Goal: Task Accomplishment & Management: Use online tool/utility

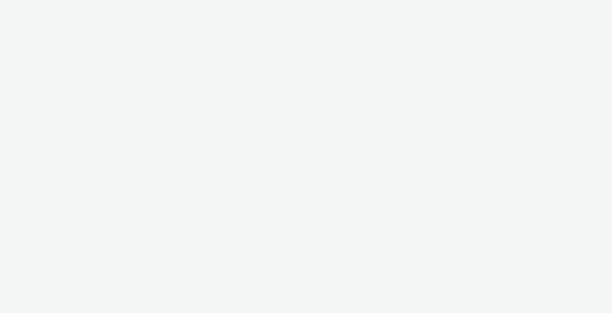
select select "6a9f09a4-7b7b-40b3-8e71-12b2a2313ff3"
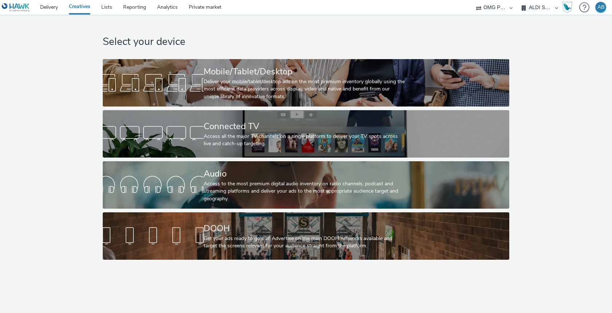
click at [304, 270] on div "Select your device Mobile/Tablet/Desktop Deliver your mobile/tablet/desktop ads…" at bounding box center [306, 164] width 612 height 298
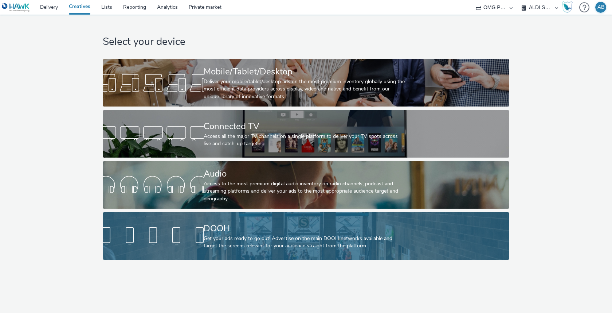
click at [302, 251] on div "DOOH Get your ads ready to go out! Advertise on the main DOOH networks availabl…" at bounding box center [305, 235] width 202 height 47
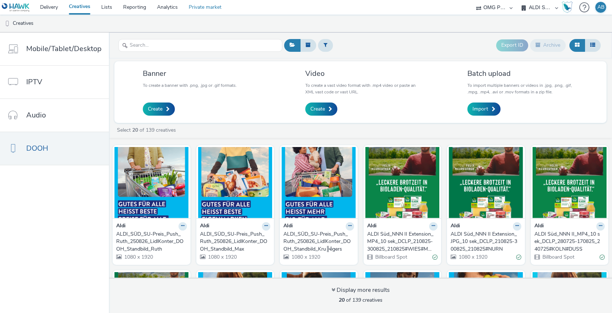
click at [208, 9] on link "Private market" at bounding box center [205, 7] width 44 height 15
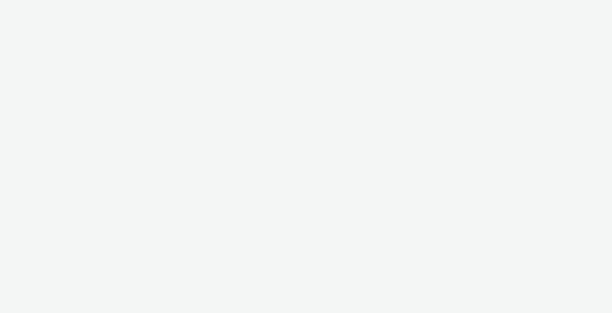
select select "6a9f09a4-7b7b-40b3-8e71-12b2a2313ff3"
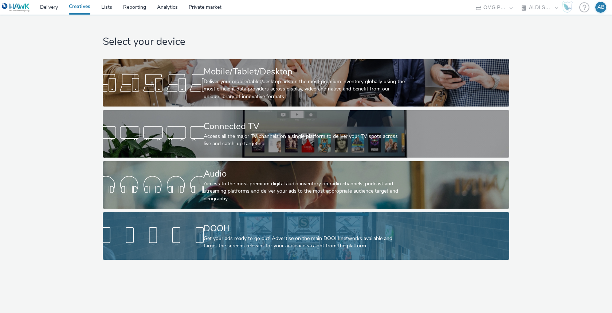
click at [286, 242] on div "Get your ads ready to go out! Advertise on the main DOOH networks available and…" at bounding box center [305, 242] width 202 height 15
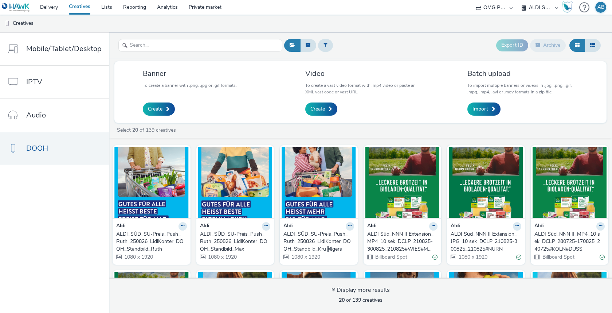
click at [360, 125] on div "Banner To create a banner with .png, .jpg or .gif formats. Create Video To crea…" at bounding box center [360, 185] width 503 height 254
click at [179, 225] on button at bounding box center [183, 226] width 8 height 8
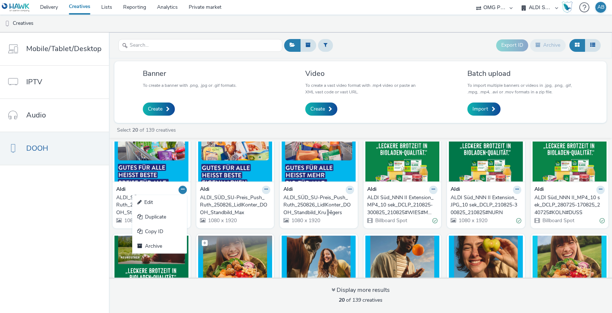
scroll to position [42, 0]
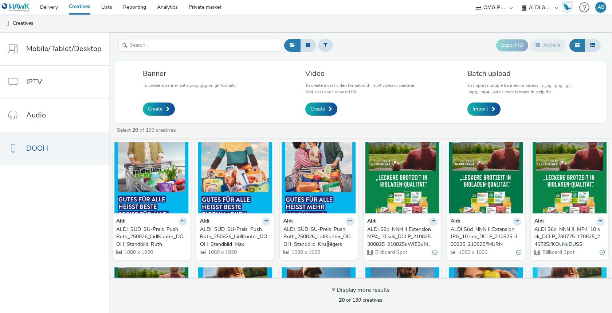
scroll to position [0, 0]
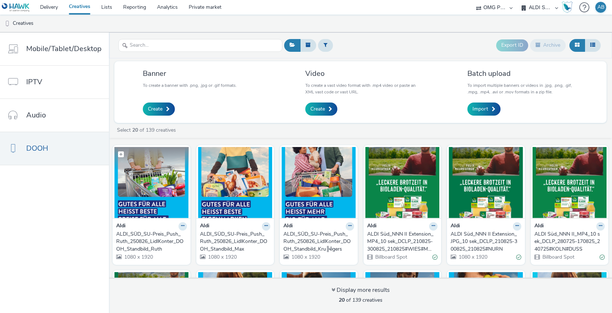
click at [146, 186] on img at bounding box center [151, 182] width 74 height 71
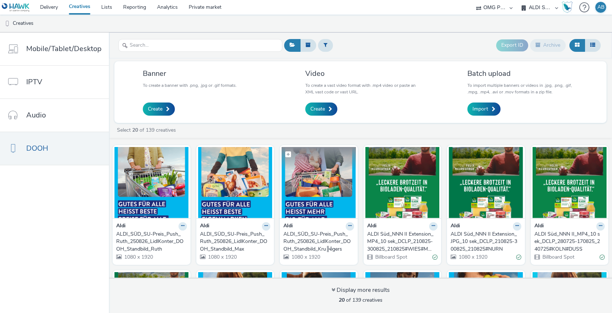
scroll to position [16, 0]
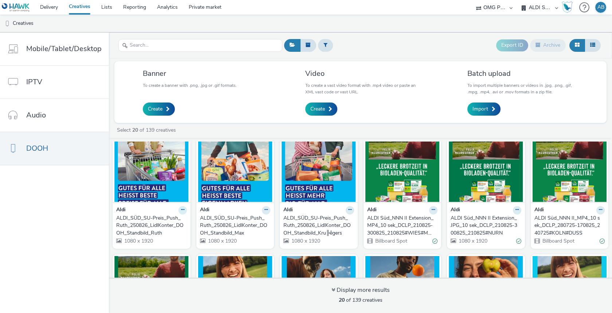
click at [181, 207] on icon at bounding box center [182, 209] width 3 height 4
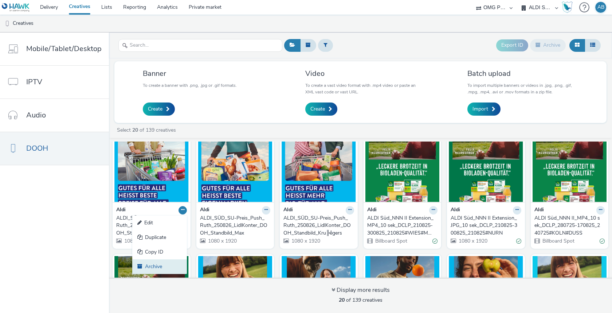
click at [157, 266] on link "Archive" at bounding box center [159, 266] width 55 height 15
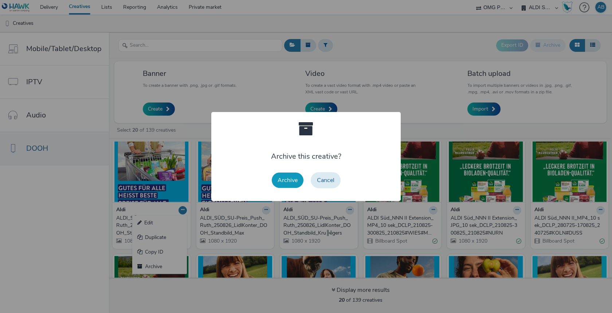
click at [287, 179] on button "Archive" at bounding box center [288, 179] width 32 height 15
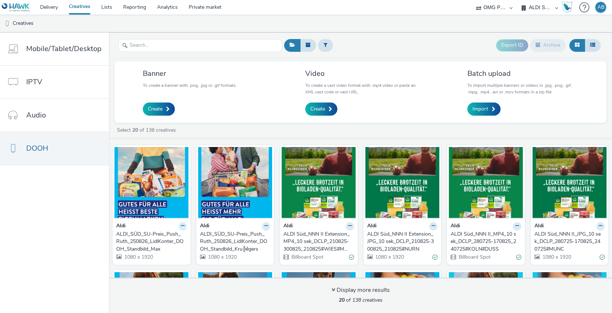
click at [181, 226] on icon at bounding box center [182, 225] width 3 height 4
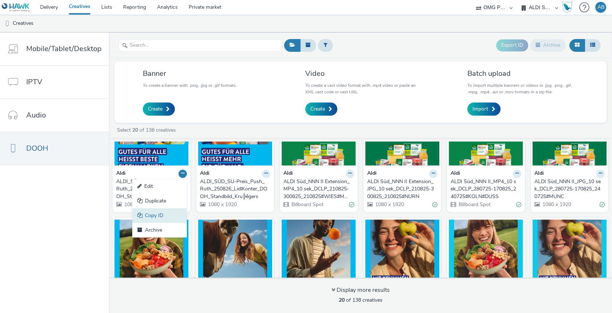
scroll to position [77, 0]
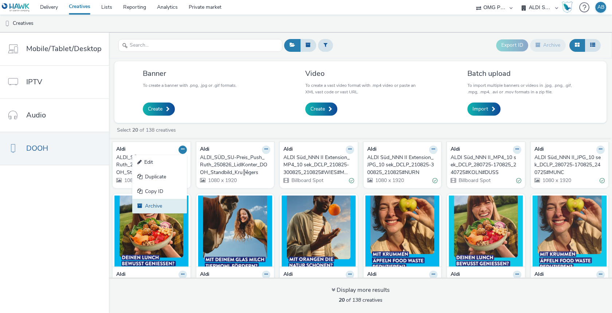
click at [156, 203] on link "Archive" at bounding box center [159, 206] width 55 height 15
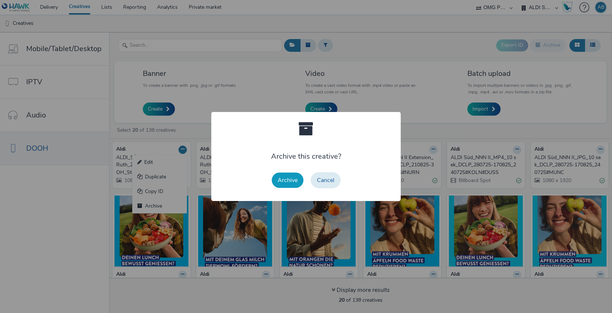
click at [294, 181] on button "Archive" at bounding box center [288, 179] width 32 height 15
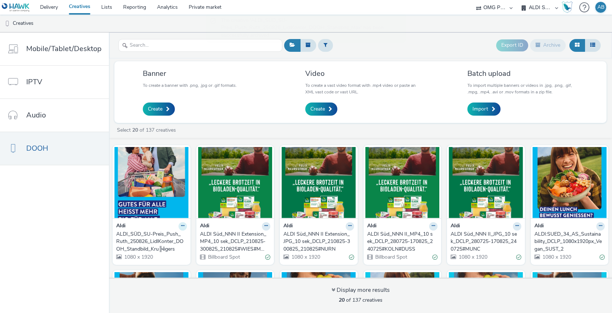
click at [181, 225] on icon at bounding box center [182, 225] width 3 height 4
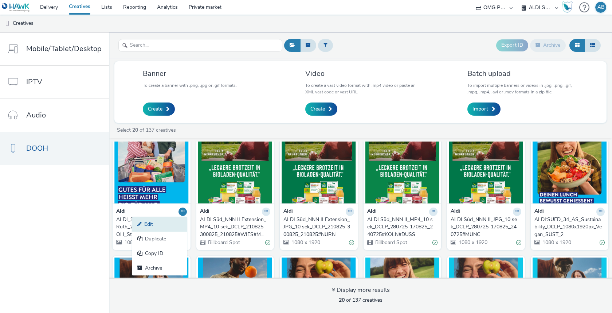
scroll to position [16, 0]
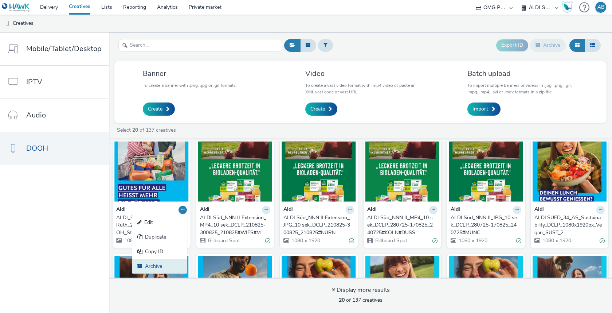
click at [160, 266] on link "Archive" at bounding box center [159, 266] width 55 height 15
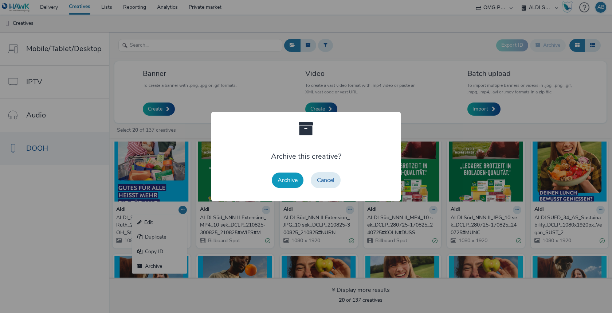
click at [290, 175] on button "Archive" at bounding box center [288, 179] width 32 height 15
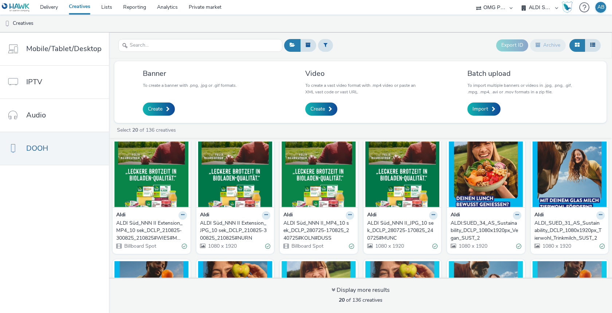
scroll to position [0, 0]
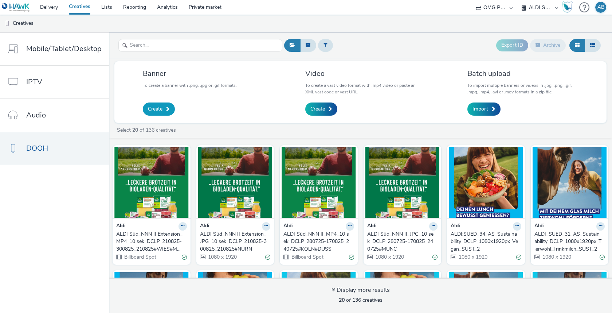
click at [159, 110] on span "Create" at bounding box center [155, 108] width 15 height 7
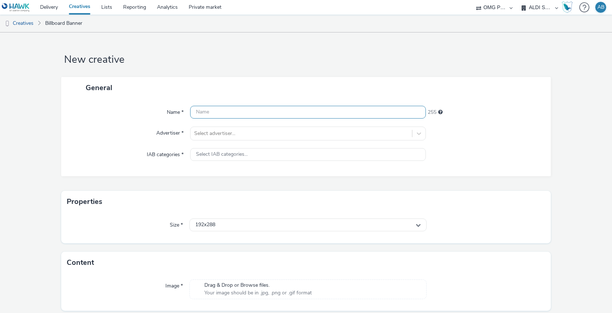
click at [222, 115] on input "text" at bounding box center [308, 112] width 236 height 13
paste input "Aldi Süd_Preis Push Kampagne_JPEG_10 sek_DCLP_010925-280925_280825#KRUGERS"
type input "Aldi Süd_Preis Push Kampagne_JPEG_10 sek_DCLP_010925-280925_280825#KRUGERS"
click at [267, 136] on div at bounding box center [301, 133] width 214 height 9
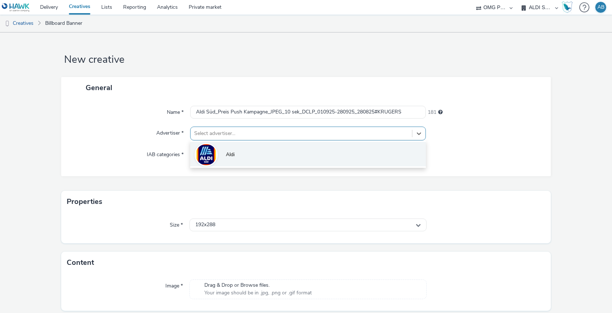
click at [254, 154] on li "Aldi" at bounding box center [308, 154] width 236 height 24
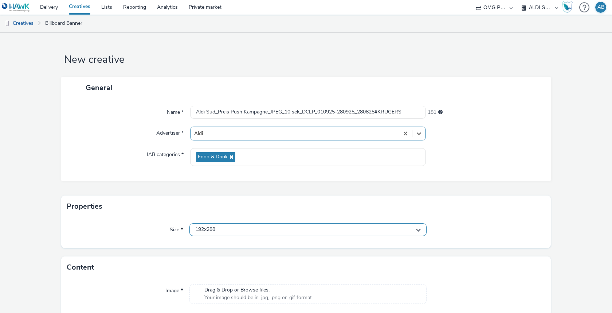
scroll to position [28, 0]
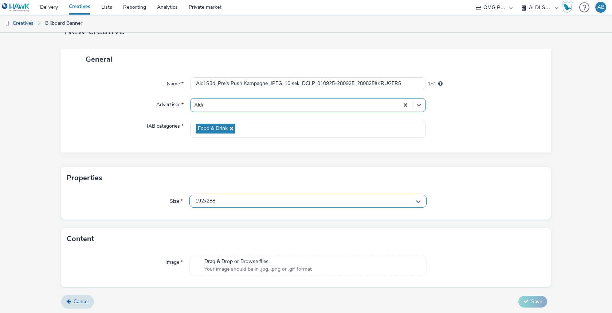
click at [247, 203] on div "192x288" at bounding box center [308, 201] width 237 height 13
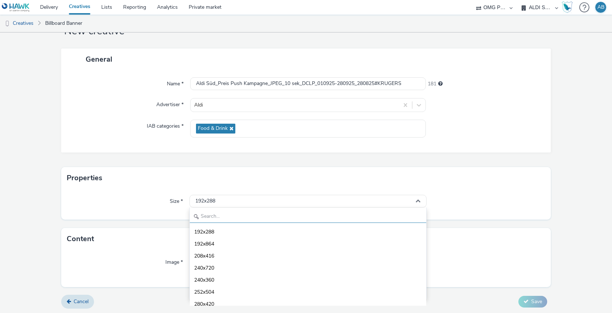
click at [270, 214] on input "text" at bounding box center [308, 216] width 237 height 13
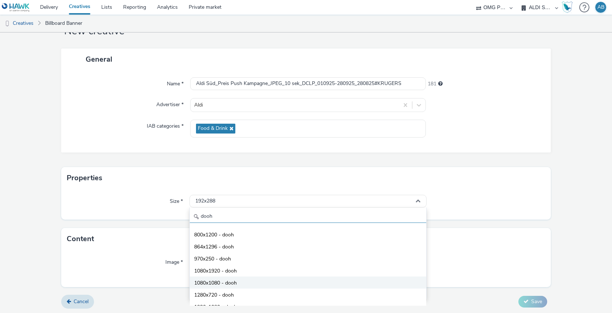
scroll to position [56, 0]
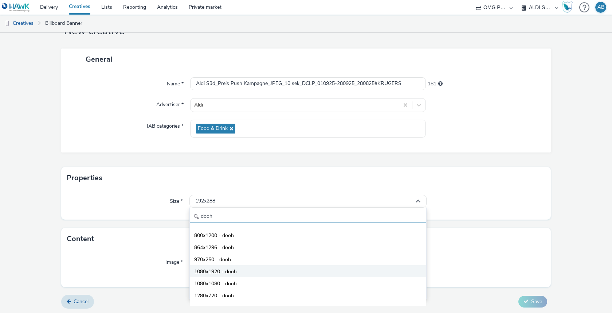
type input "dooh"
click at [225, 272] on span "1080x1920 - dooh" at bounding box center [215, 271] width 43 height 7
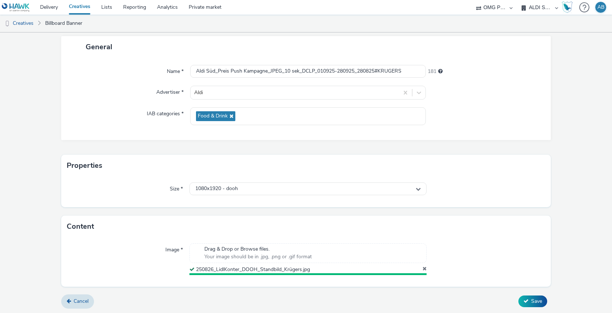
scroll to position [39, 0]
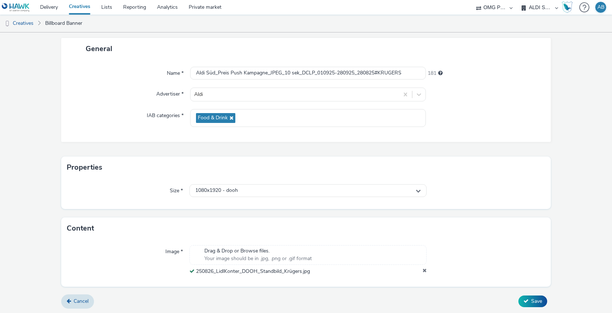
click at [313, 212] on form "New creative General Name * Aldi Süd_Preis Push Kampagne_JPEG_10 sek_DCLP_01092…" at bounding box center [306, 153] width 612 height 320
click at [533, 303] on span "Save" at bounding box center [536, 300] width 11 height 7
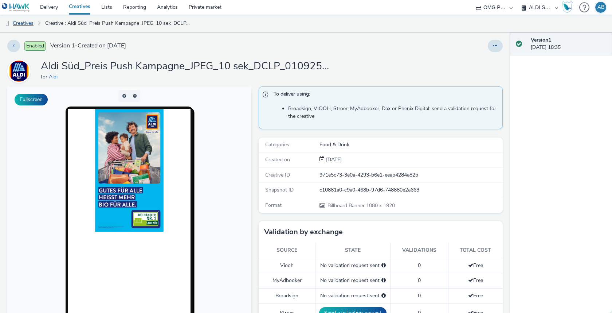
click at [32, 25] on link "Creatives" at bounding box center [18, 23] width 37 height 17
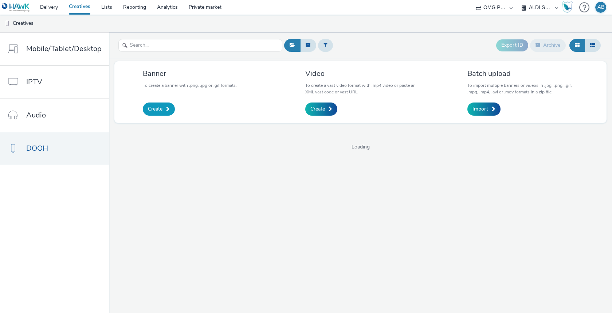
click at [157, 110] on span "Create" at bounding box center [155, 108] width 15 height 7
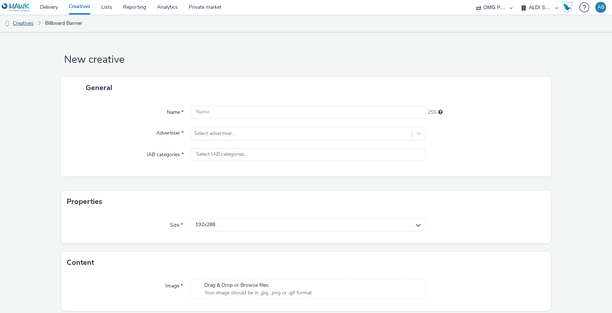
click at [26, 26] on link "Creatives" at bounding box center [18, 23] width 37 height 17
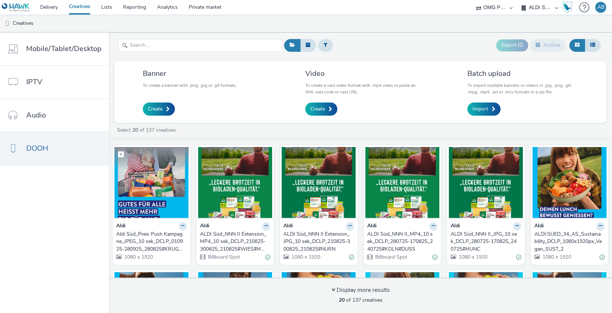
click at [156, 191] on img at bounding box center [151, 182] width 74 height 71
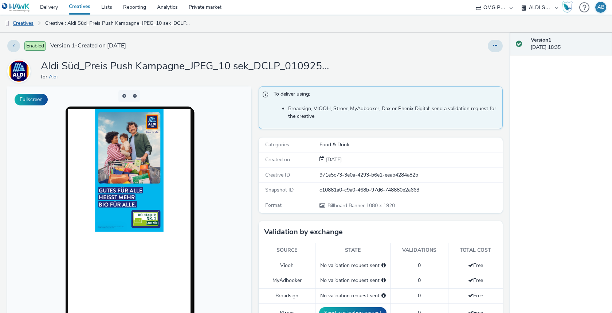
click at [29, 23] on link "Creatives" at bounding box center [18, 23] width 37 height 17
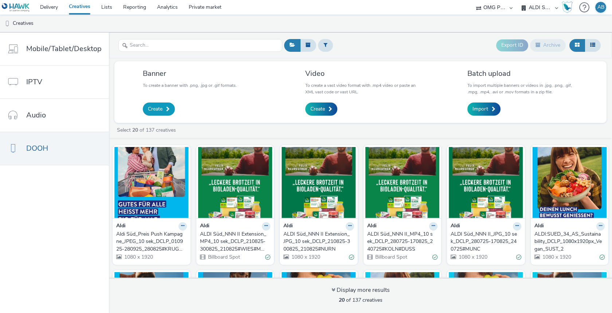
click at [153, 108] on span "Create" at bounding box center [155, 108] width 15 height 7
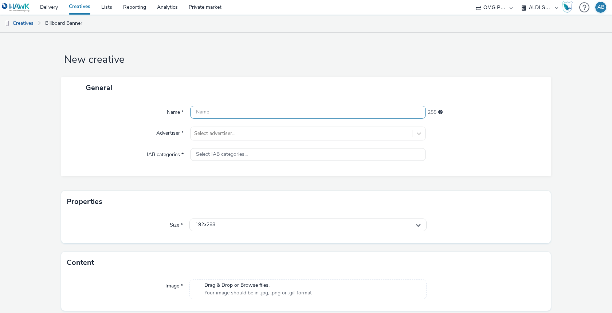
click at [240, 110] on input "text" at bounding box center [308, 112] width 236 height 13
paste input "Aldi Süd_Preis Push Kampagne_JPEG_10 sek_DCLP_010925-280925_280825#MAX"
type input "Aldi Süd_Preis Push Kampagne_JPEG_10 sek_DCLP_010925-280925_280825#MAX"
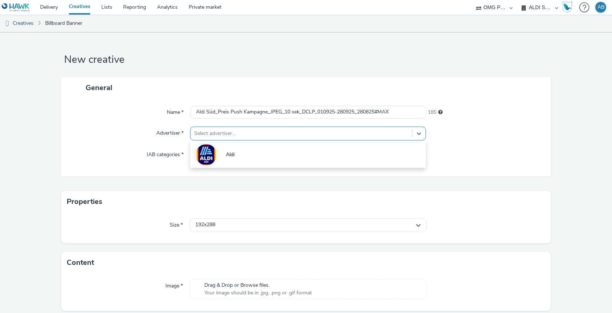
click at [233, 136] on div at bounding box center [301, 133] width 214 height 9
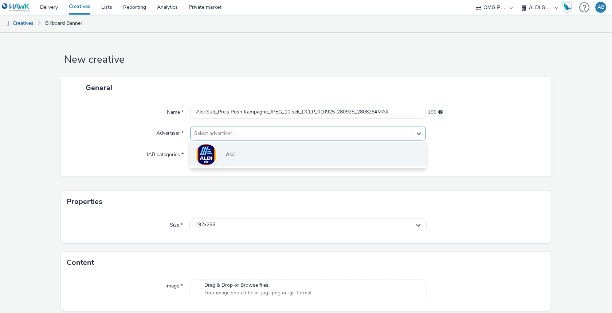
click at [242, 155] on li "Aldi" at bounding box center [308, 154] width 236 height 24
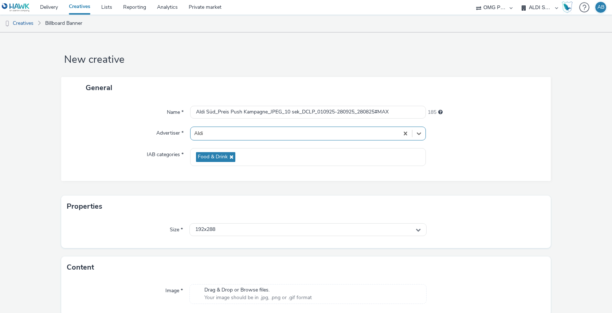
click at [233, 222] on div "Size * 192x288" at bounding box center [306, 232] width 490 height 31
click at [233, 227] on div "192x288" at bounding box center [308, 229] width 237 height 13
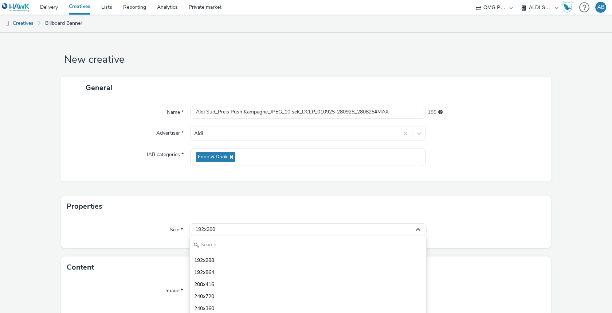
scroll to position [28, 0]
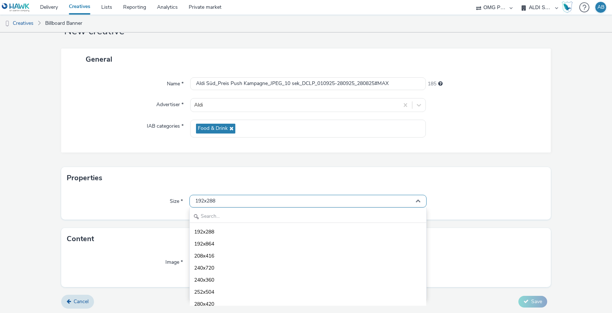
click at [235, 206] on div "192x288" at bounding box center [308, 201] width 237 height 13
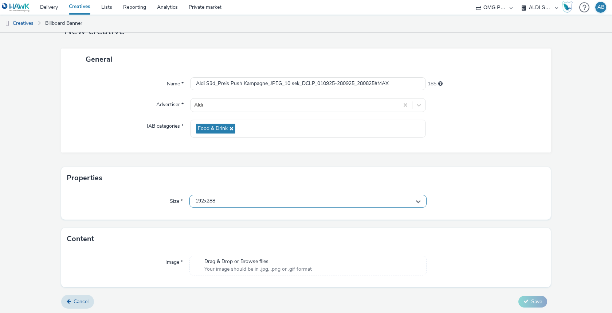
click at [230, 203] on div "192x288" at bounding box center [308, 201] width 237 height 13
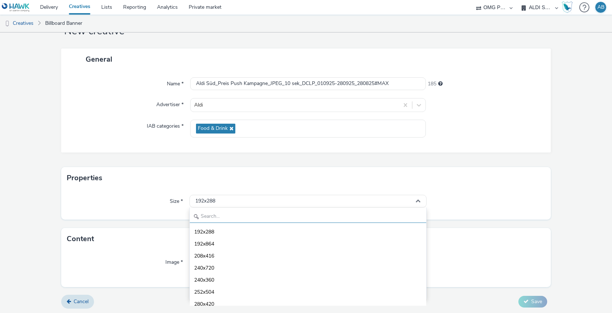
click at [223, 219] on input "text" at bounding box center [308, 216] width 237 height 13
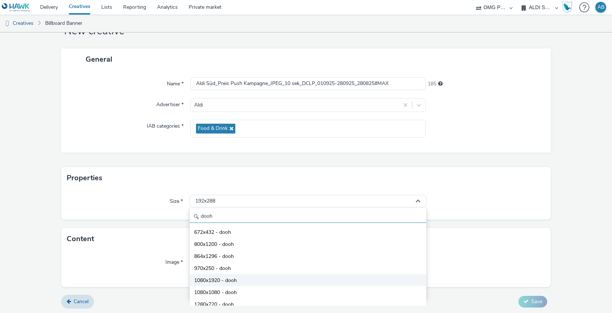
scroll to position [64, 0]
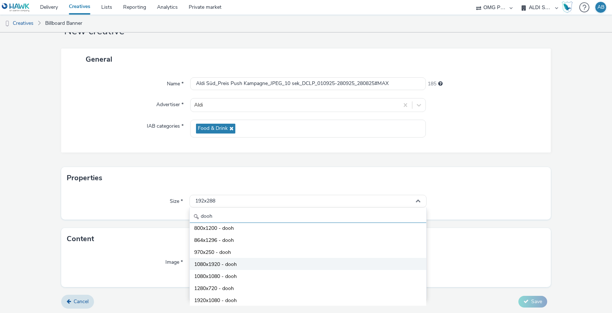
type input "dooh"
click at [248, 265] on li "1080x1920 - dooh" at bounding box center [308, 264] width 237 height 12
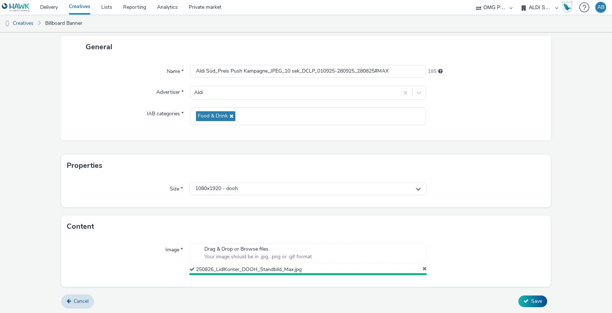
scroll to position [39, 0]
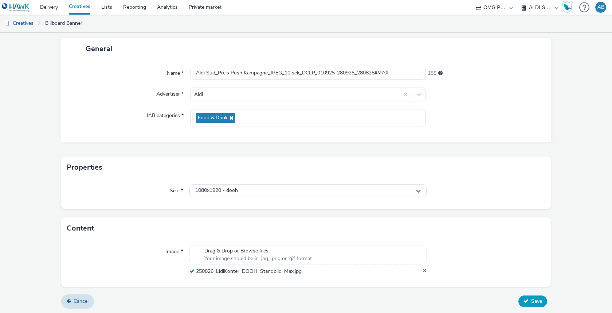
click at [535, 301] on span "Save" at bounding box center [536, 300] width 11 height 7
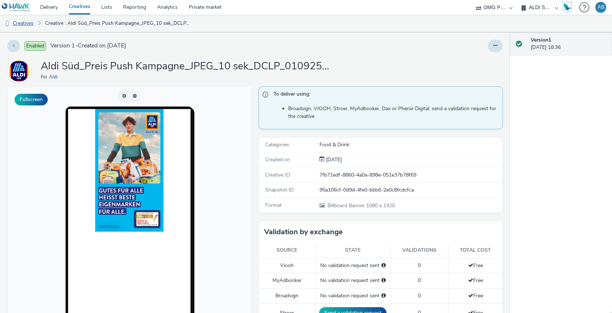
click at [33, 22] on link "Creatives" at bounding box center [18, 23] width 37 height 17
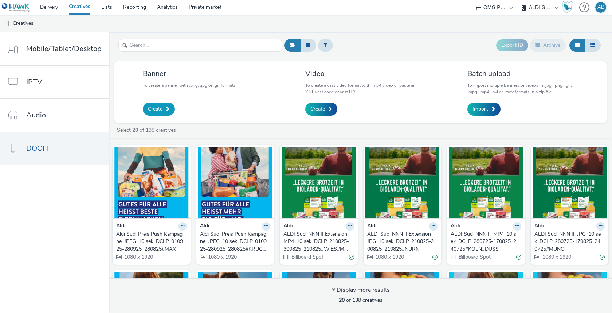
click at [157, 112] on link "Create" at bounding box center [159, 108] width 32 height 13
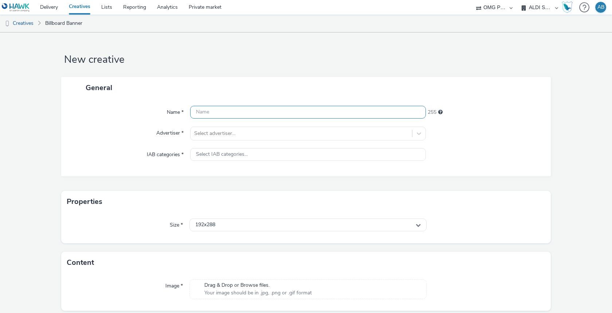
click at [257, 113] on input "text" at bounding box center [308, 112] width 236 height 13
paste input "Aldi Süd_Preis Push Kampagne_JPEG_10 sek_DCLP_010925-280925_280825#[PERSON_NAME]"
type input "Aldi Süd_Preis Push Kampagne_JPEG_10 sek_DCLP_010925-280925_280825#[PERSON_NAME]"
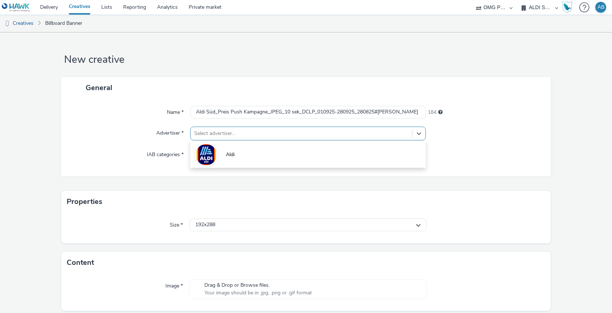
click at [252, 131] on div at bounding box center [301, 133] width 214 height 9
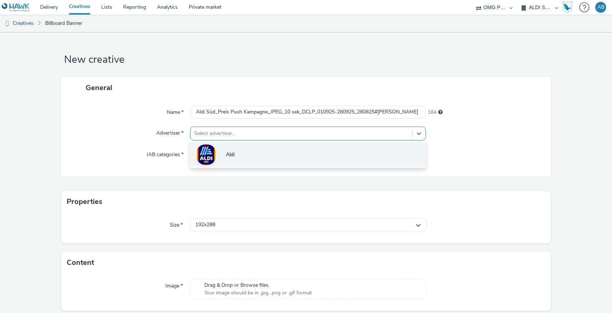
click at [242, 151] on li "Aldi" at bounding box center [308, 154] width 236 height 24
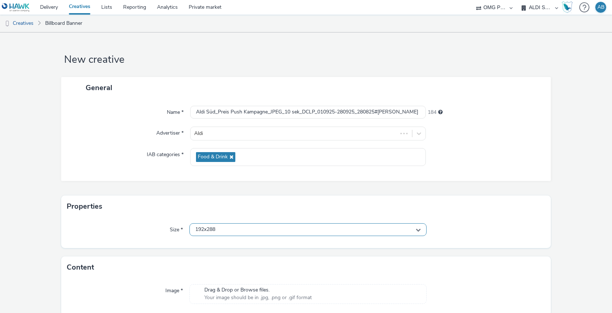
click at [236, 234] on div "192x288" at bounding box center [308, 229] width 237 height 13
click at [233, 244] on input "text" at bounding box center [308, 244] width 237 height 13
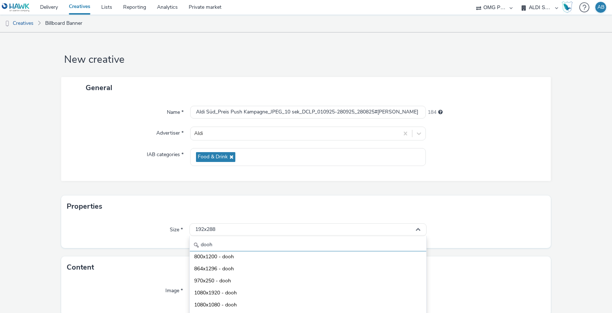
scroll to position [28, 0]
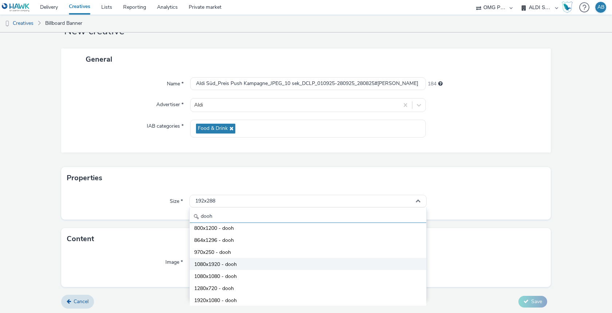
type input "dooh"
click at [248, 264] on li "1080x1920 - dooh" at bounding box center [308, 264] width 237 height 12
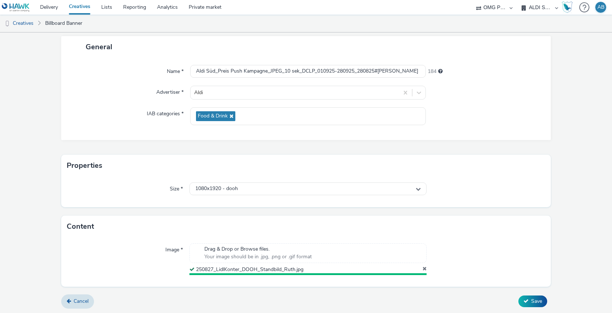
scroll to position [39, 0]
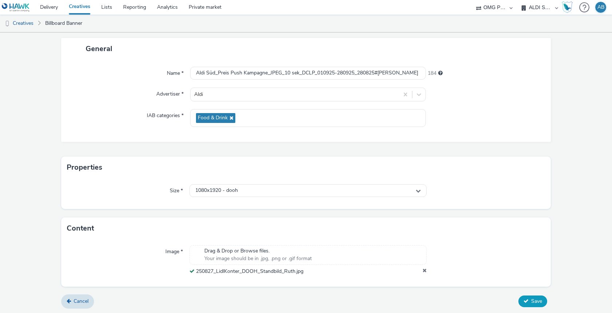
click at [533, 305] on button "Save" at bounding box center [533, 301] width 29 height 12
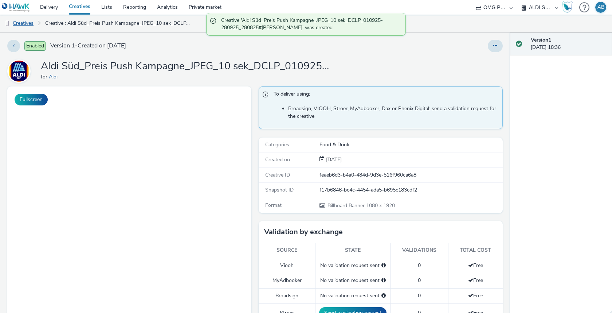
click at [18, 24] on link "Creatives" at bounding box center [18, 23] width 37 height 17
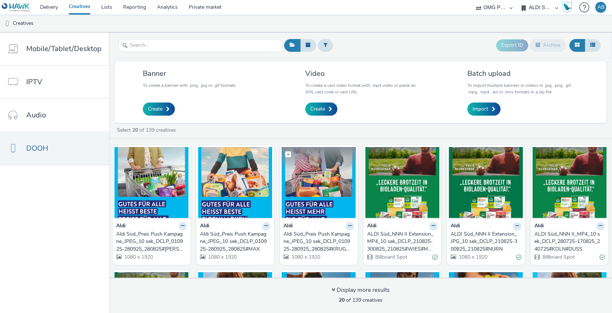
click at [318, 186] on img at bounding box center [319, 182] width 74 height 71
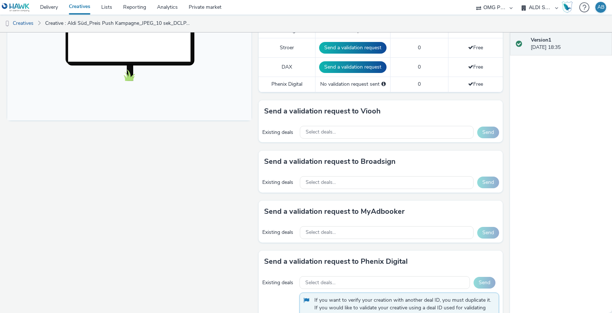
scroll to position [254, 0]
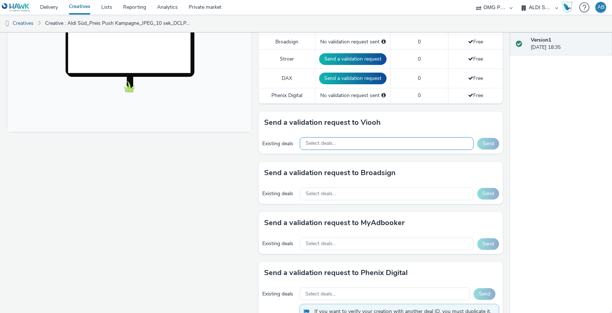
click at [339, 145] on div "Select deals..." at bounding box center [387, 143] width 174 height 13
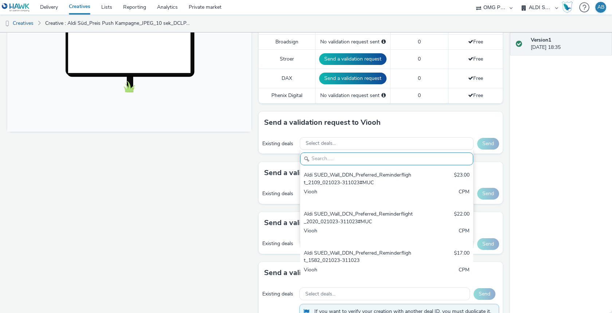
paste input "VIOOH-JCDECAUX_DE-gyF3usVXk1"
type input "VIOOH-JCDECAUX_DE-gyF3usVXk1"
paste input "Aldi Süd_Wall_DCLP_Guaranteed_Preis Push Kampagne_12,72_010925-280925#MUC"
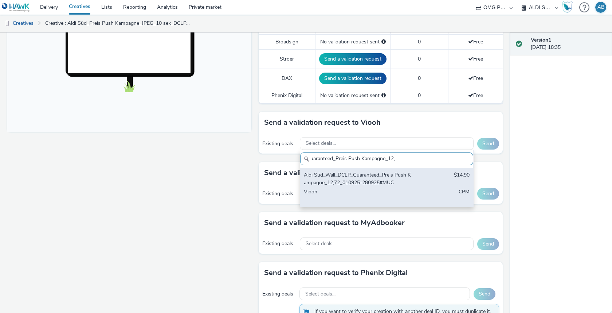
scroll to position [0, 57]
click at [379, 179] on div "Aldi Süd_Wall_DCLP_Guaranteed_Preis Push Kampagne_12,72_010925-280925#MUC" at bounding box center [358, 178] width 109 height 15
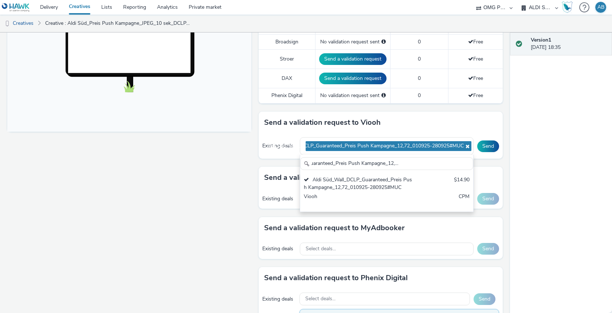
scroll to position [0, 0]
click at [355, 160] on input "Aldi Süd_Wall_DCLP_Guaranteed_Preis Push Kampagne_12,72_010925-280925#MUC" at bounding box center [386, 163] width 173 height 13
paste input "3,99_010925-280925#MUC Oktoberfest"
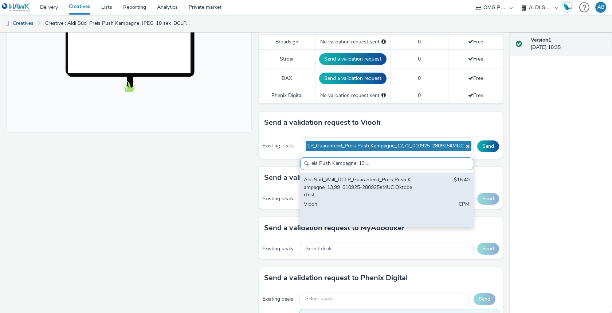
scroll to position [0, 86]
click at [368, 180] on div "Aldi Süd_Wall_DCLP_Guaranteed_Preis Push Kampagne_13,99_010925-280925#MUC Oktob…" at bounding box center [358, 187] width 109 height 22
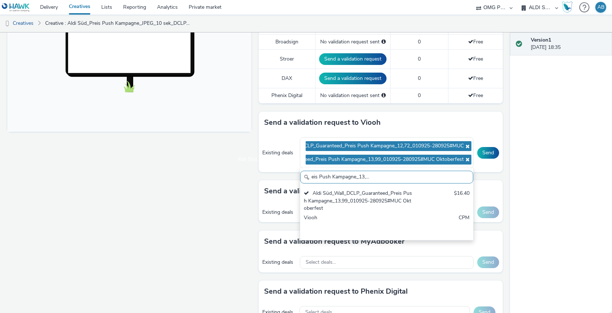
click at [373, 174] on input "Aldi Süd_Wall_DCLP_Guaranteed_Preis Push Kampagne_13,99_010925-280925#MUC Oktob…" at bounding box center [386, 177] width 173 height 13
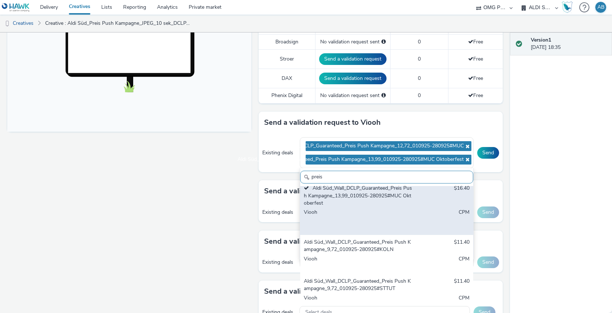
type input "preis"
click at [363, 255] on div "Viooh" at bounding box center [358, 262] width 109 height 15
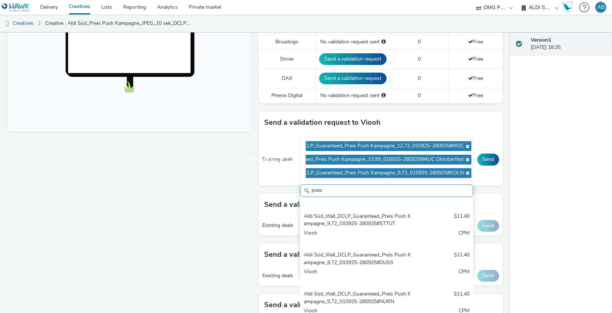
scroll to position [132, 0]
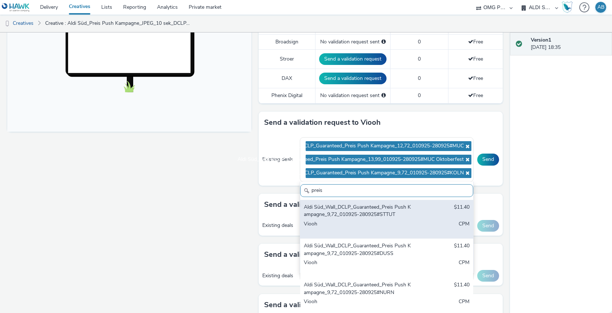
click at [369, 226] on div "Viooh" at bounding box center [358, 227] width 109 height 15
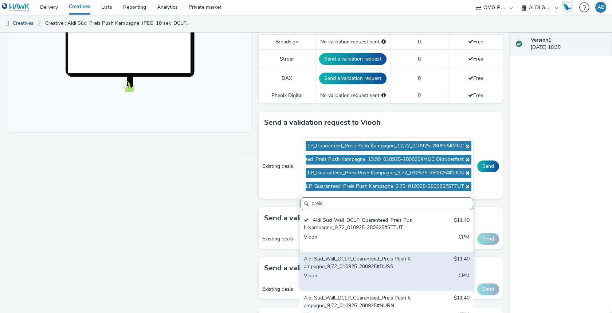
click at [367, 268] on div "Aldi Süd_Wall_DCLP_Guaranteed_Preis Push Kampagne_9,72_010925-280925#DUSS $11.4…" at bounding box center [386, 271] width 173 height 39
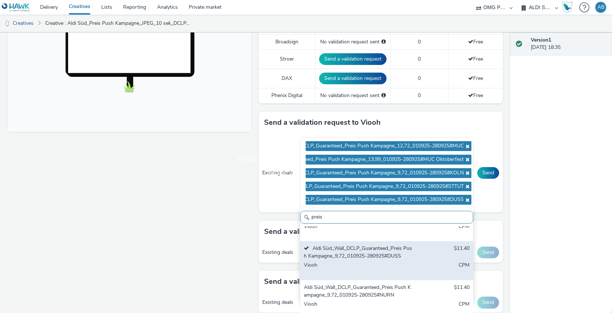
scroll to position [171, 0]
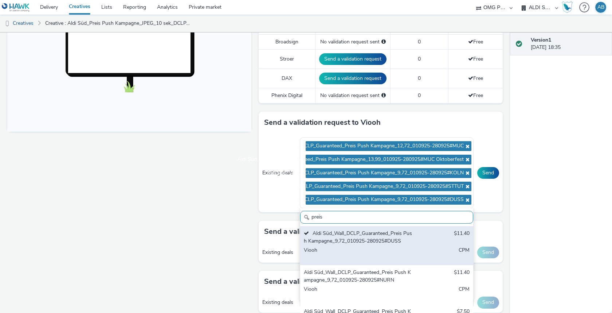
click at [367, 269] on div "Aldi Süd_Wall_DCLP_Guaranteed_Preis Push Kampagne_9,72_010925-280925#NURN" at bounding box center [358, 276] width 109 height 15
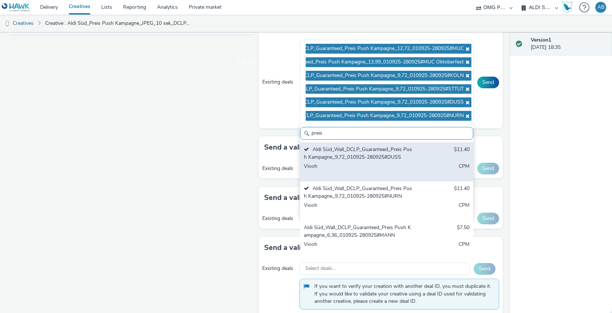
scroll to position [362, 0]
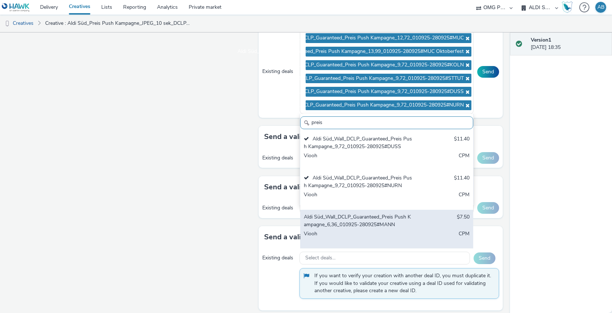
click at [377, 220] on div "Aldi Süd_Wall_DCLP_Guaranteed_Preis Push Kampagne_6,36_010925-280925#MANN" at bounding box center [358, 220] width 109 height 15
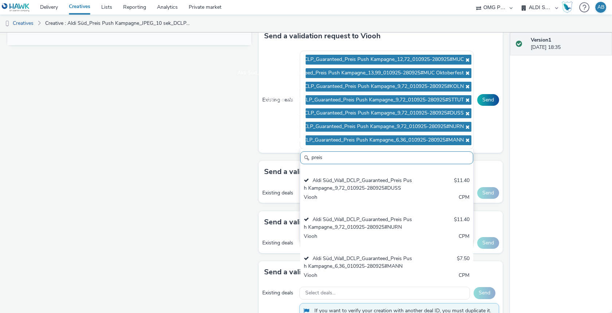
scroll to position [171, 0]
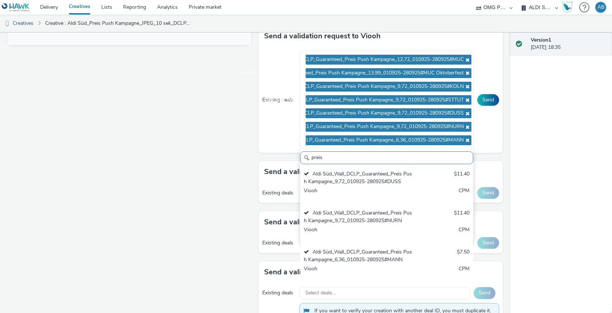
click at [236, 160] on div "Fullscreen" at bounding box center [131, 49] width 248 height 607
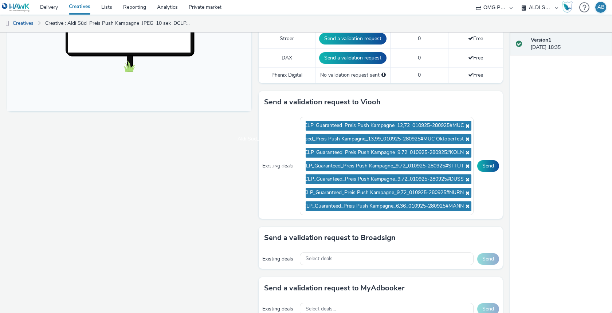
scroll to position [257, 0]
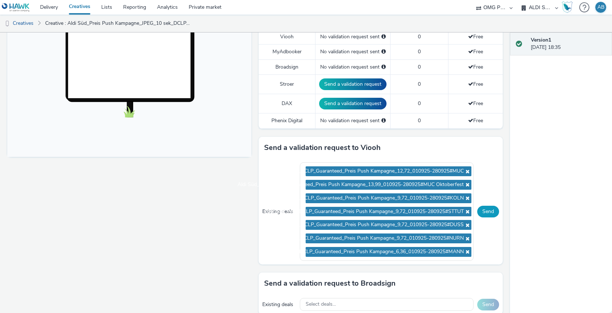
click at [489, 207] on button "Send" at bounding box center [488, 212] width 22 height 12
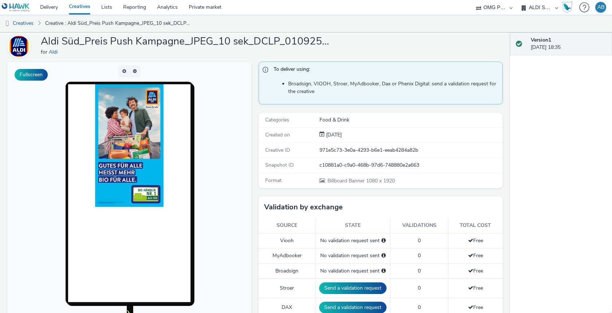
scroll to position [0, 0]
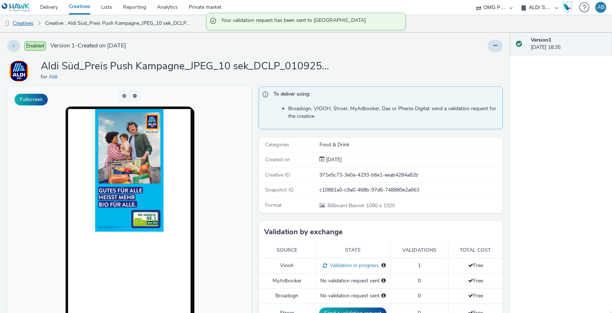
click at [26, 26] on link "Creatives" at bounding box center [18, 23] width 37 height 17
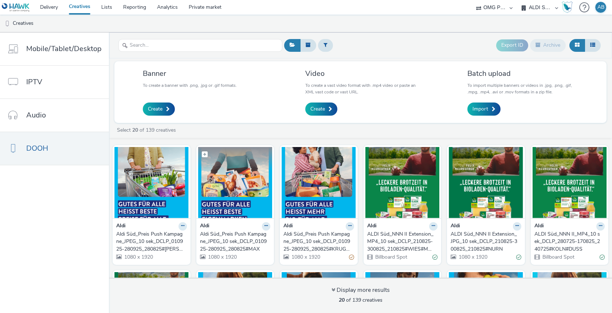
click at [225, 194] on img at bounding box center [235, 182] width 74 height 71
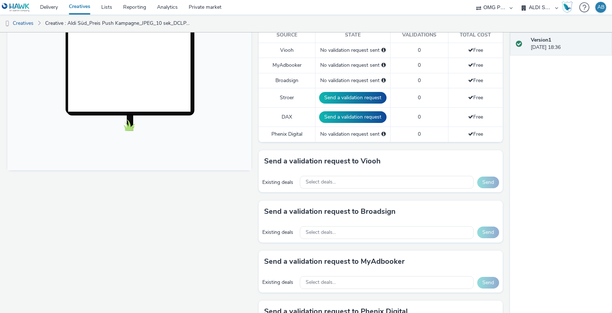
click at [348, 172] on div "Existing deals Select deals... Send" at bounding box center [381, 182] width 244 height 20
click at [347, 177] on div "Select deals..." at bounding box center [387, 182] width 174 height 13
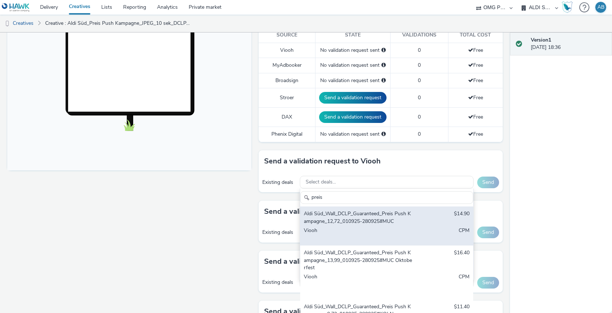
type input "preis"
click at [373, 219] on div "Aldi Süd_Wall_DCLP_Guaranteed_Preis Push Kampagne_12,72_010925-280925#MUC" at bounding box center [358, 217] width 109 height 15
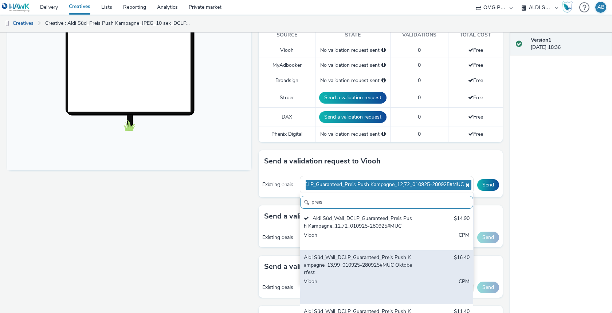
click at [370, 257] on div "Aldi Süd_Wall_DCLP_Guaranteed_Preis Push Kampagne_13,99_010925-280925#MUC Oktob…" at bounding box center [358, 265] width 109 height 22
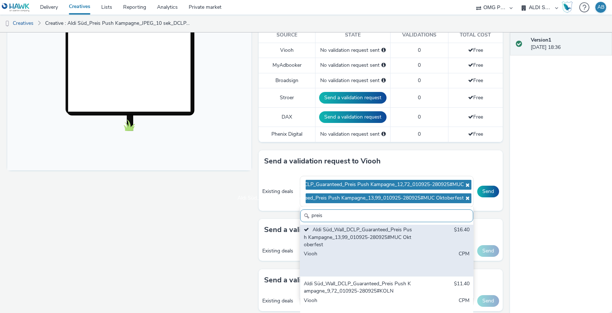
scroll to position [42, 0]
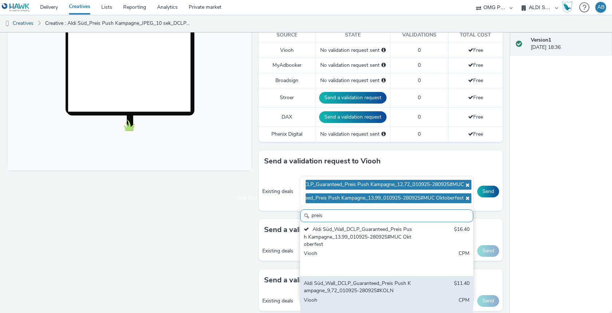
click at [365, 283] on div "Aldi Süd_Wall_DCLP_Guaranteed_Preis Push Kampagne_9,72_010925-280925#KOLN" at bounding box center [358, 287] width 109 height 15
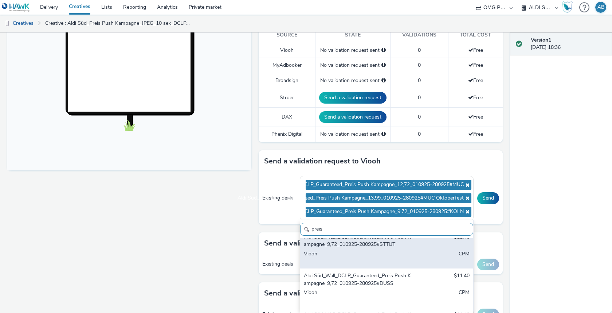
click at [370, 252] on div "Viooh" at bounding box center [358, 257] width 109 height 15
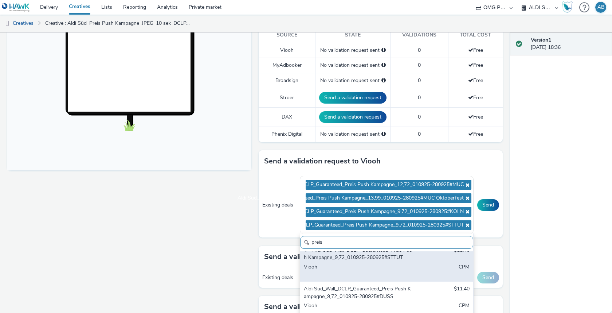
scroll to position [171, 0]
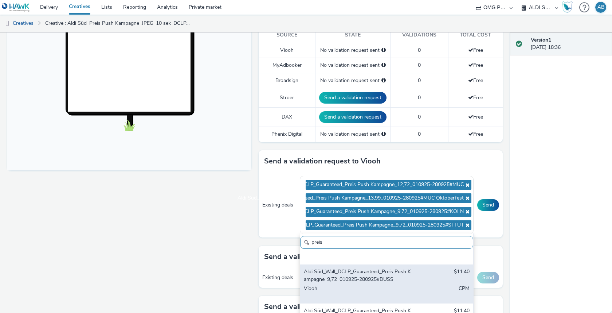
click at [381, 275] on div "Aldi Süd_Wall_DCLP_Guaranteed_Preis Push Kampagne_9,72_010925-280925#DUSS" at bounding box center [358, 275] width 109 height 15
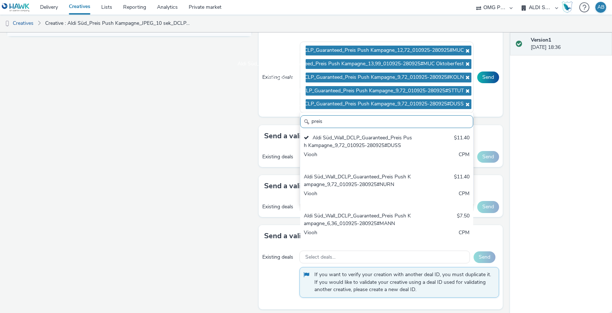
scroll to position [350, 0]
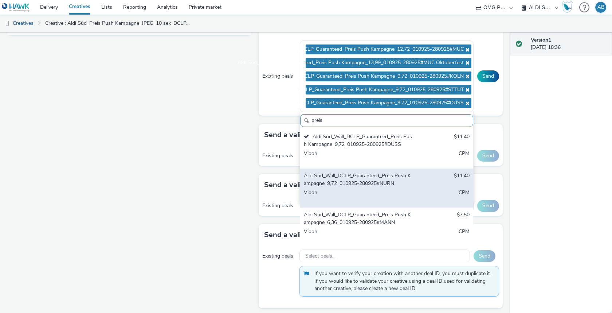
click at [370, 175] on div "Aldi Süd_Wall_DCLP_Guaranteed_Preis Push Kampagne_9,72_010925-280925#NURN" at bounding box center [358, 179] width 109 height 15
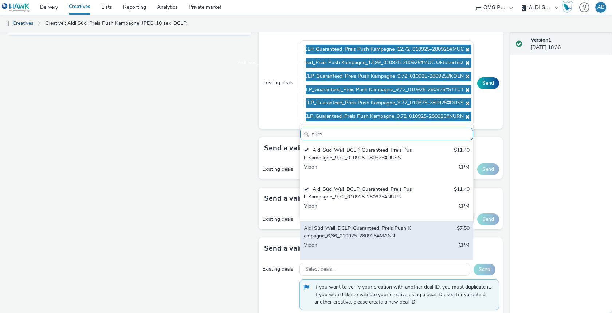
click at [363, 235] on div "Aldi Süd_Wall_DCLP_Guaranteed_Preis Push Kampagne_6,36_010925-280925#MANN" at bounding box center [358, 232] width 109 height 15
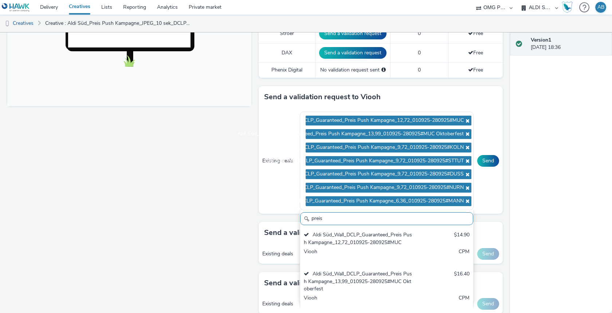
scroll to position [274, 0]
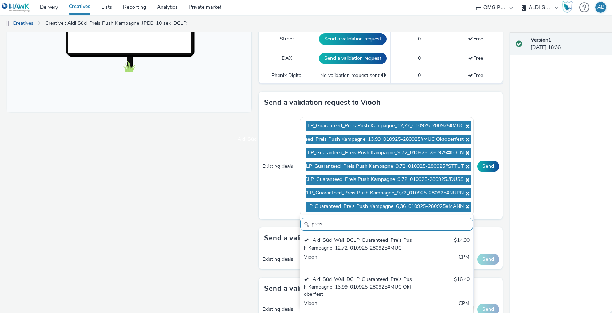
click at [543, 188] on div "Version 1 28 August 2025, 18:36" at bounding box center [561, 172] width 102 height 280
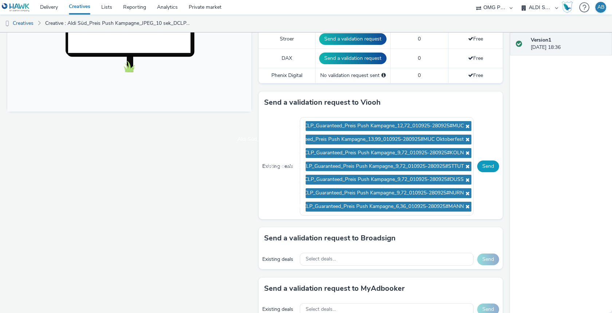
click at [486, 163] on button "Send" at bounding box center [488, 166] width 22 height 12
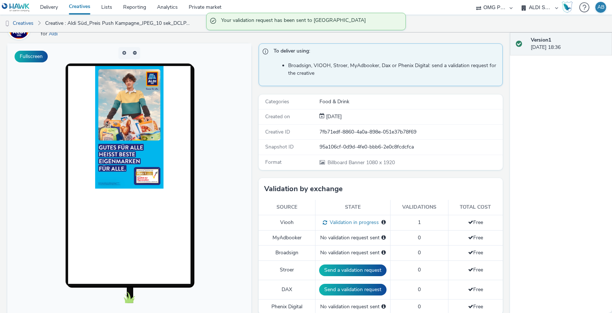
scroll to position [0, 0]
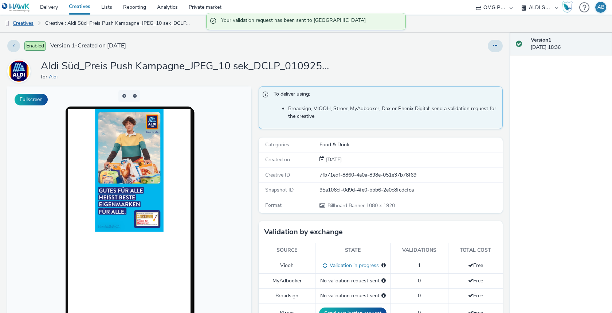
click at [31, 25] on link "Creatives" at bounding box center [18, 23] width 37 height 17
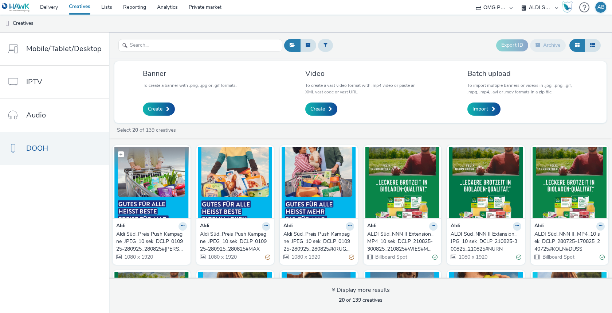
click at [159, 187] on img at bounding box center [151, 182] width 74 height 71
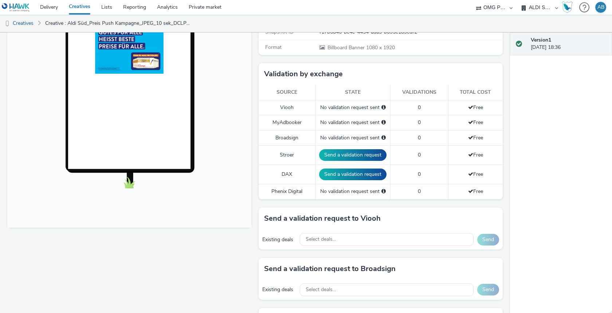
scroll to position [174, 0]
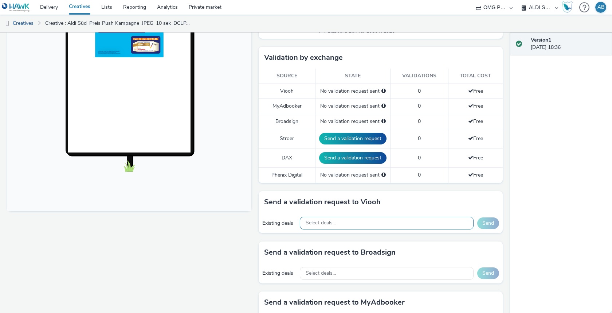
click at [382, 218] on div "Select deals..." at bounding box center [387, 223] width 174 height 13
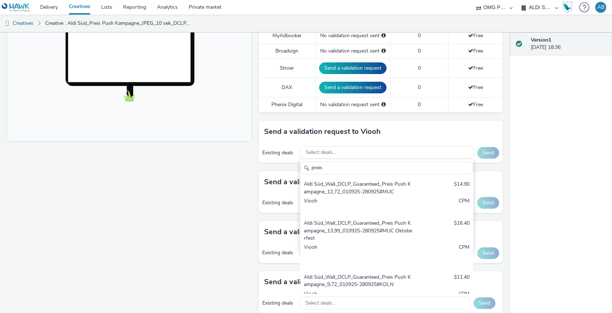
scroll to position [292, 0]
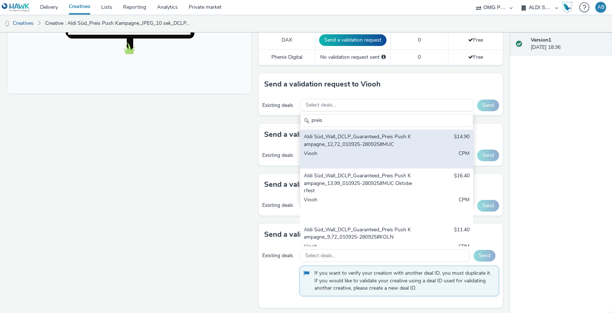
type input "preis"
click at [376, 154] on div "Viooh" at bounding box center [358, 157] width 109 height 15
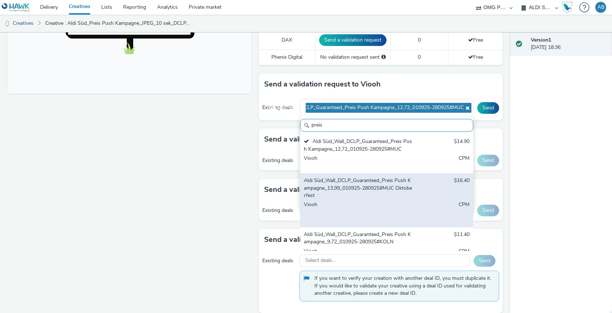
click at [369, 186] on div "Aldi Süd_Wall_DCLP_Guaranteed_Preis Push Kampagne_13,99_010925-280925#MUC Oktob…" at bounding box center [358, 188] width 109 height 22
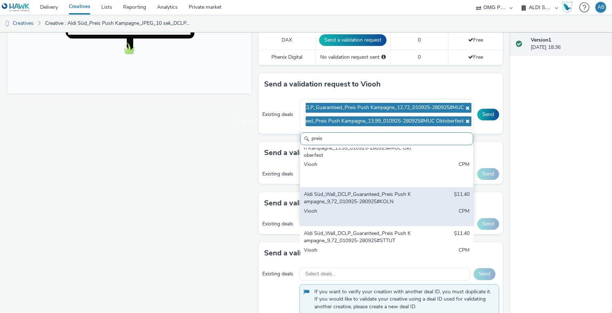
click at [374, 207] on div "Viooh" at bounding box center [358, 214] width 109 height 15
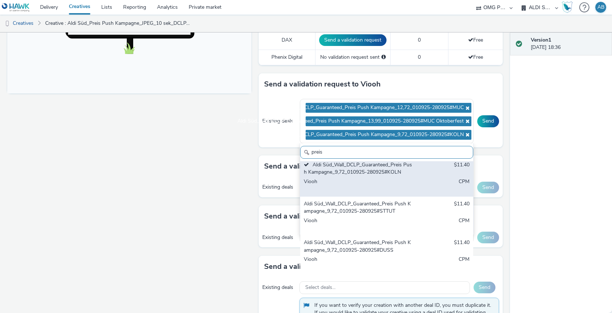
scroll to position [98, 0]
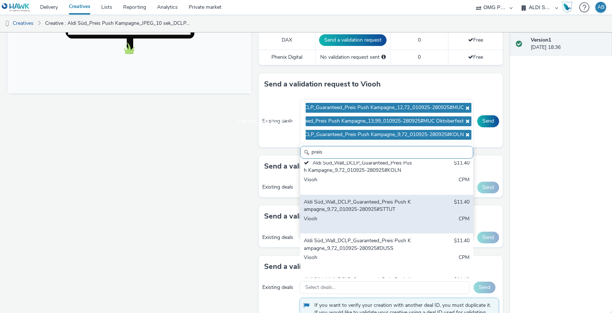
click at [366, 211] on div "Aldi Süd_Wall_DCLP_Guaranteed_Preis Push Kampagne_9,72_010925-280925#STTUT $11.…" at bounding box center [386, 214] width 173 height 39
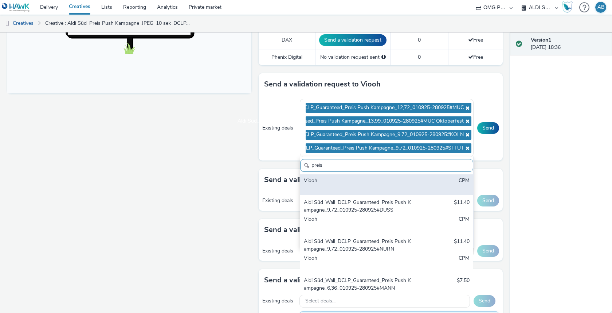
scroll to position [171, 0]
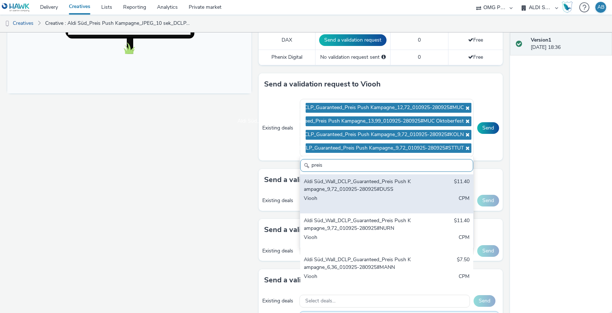
click at [370, 195] on div "Viooh" at bounding box center [358, 202] width 109 height 15
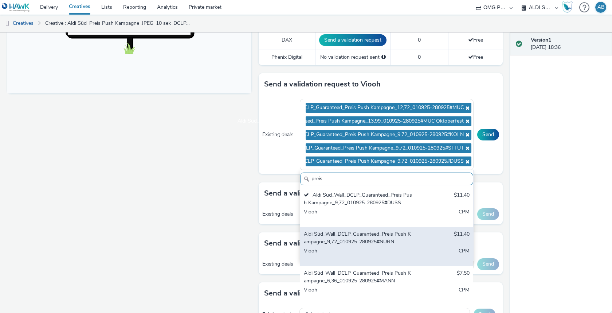
click at [368, 247] on div "Viooh" at bounding box center [358, 254] width 109 height 15
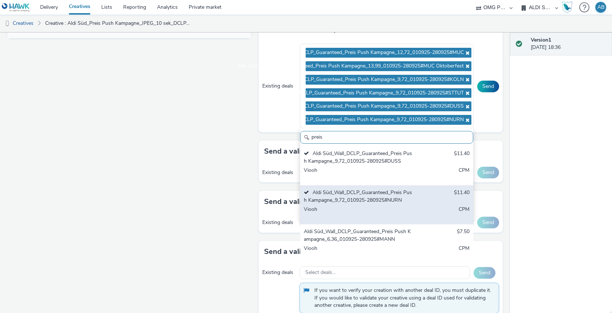
scroll to position [348, 0]
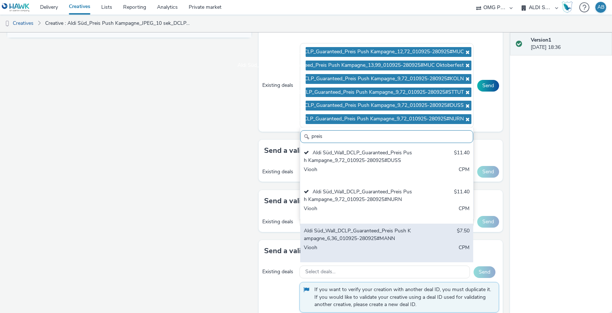
click at [370, 231] on div "Aldi Süd_Wall_DCLP_Guaranteed_Preis Push Kampagne_6,36_010925-280925#MANN" at bounding box center [358, 234] width 109 height 15
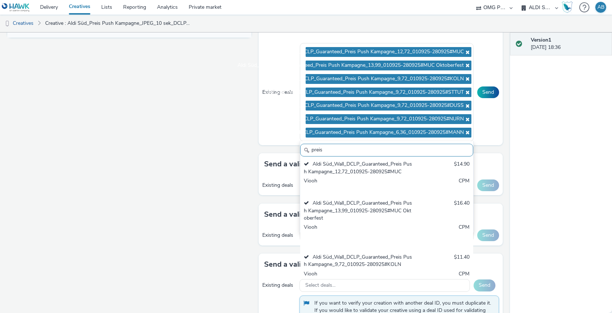
scroll to position [0, 0]
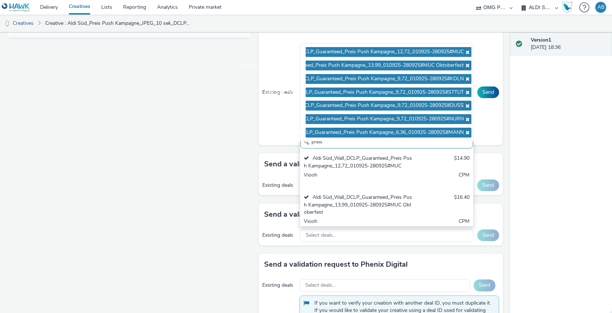
click at [508, 153] on div "Enabled Version 1 - Created on 28 August 2025 Aldi Süd_Preis Push Kampagne_JPEG…" at bounding box center [255, 172] width 510 height 280
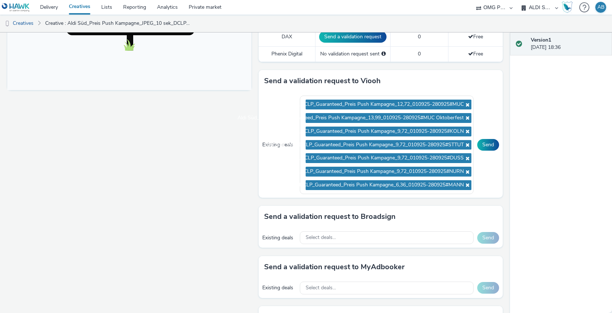
scroll to position [276, 0]
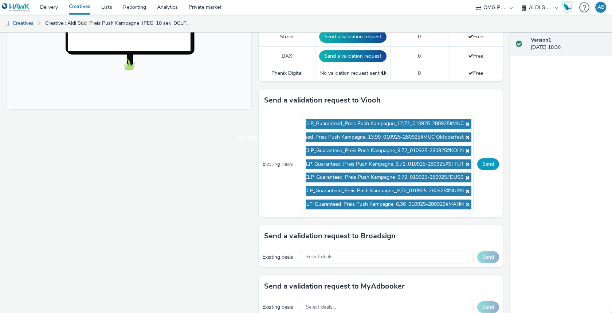
click at [492, 161] on button "Send" at bounding box center [488, 164] width 22 height 12
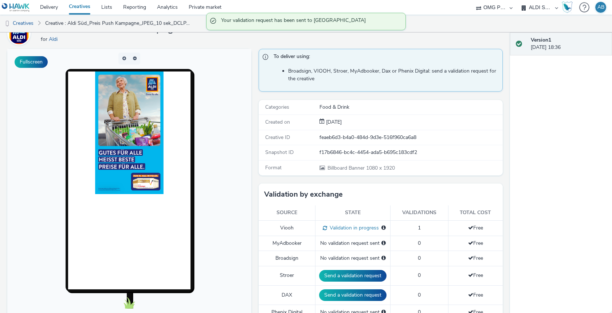
scroll to position [0, 0]
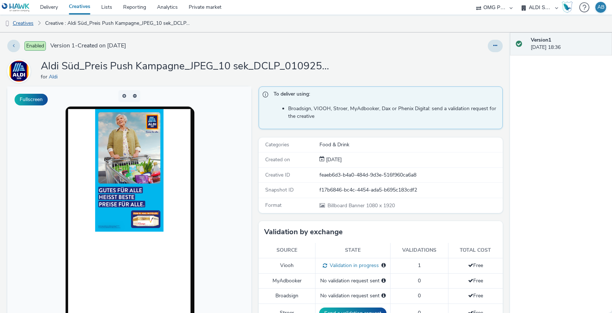
click at [28, 22] on link "Creatives" at bounding box center [18, 23] width 37 height 17
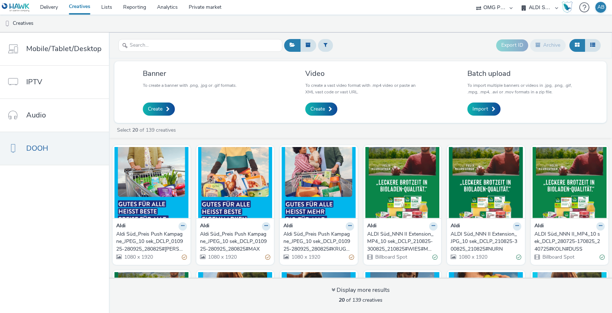
click at [22, 5] on img at bounding box center [16, 7] width 28 height 9
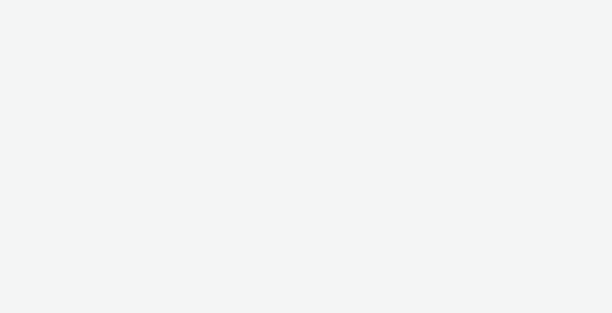
select select "6a9f09a4-7b7b-40b3-8e71-12b2a2313ff3"
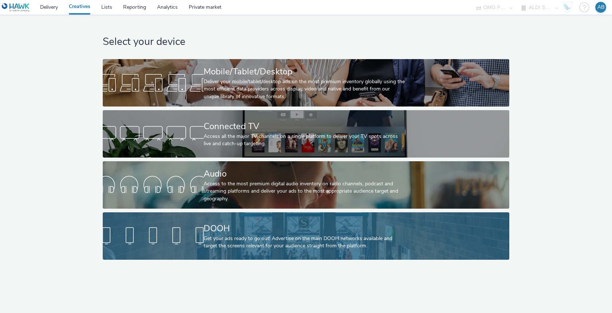
click at [224, 221] on div "DOOH Get your ads ready to go out! Advertise on the main DOOH networks availabl…" at bounding box center [305, 235] width 202 height 47
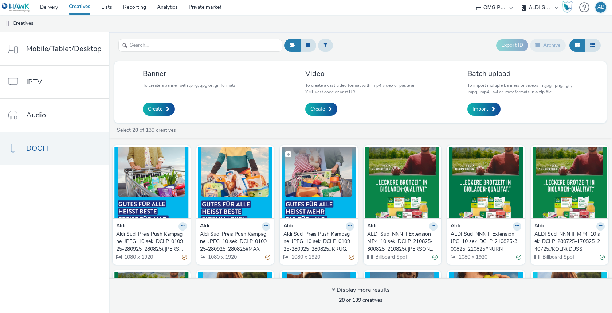
click at [320, 182] on img at bounding box center [319, 182] width 74 height 71
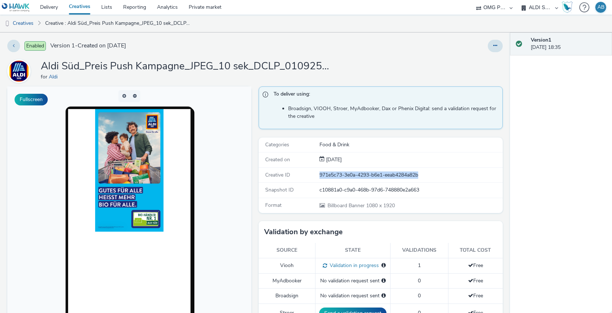
drag, startPoint x: 403, startPoint y: 170, endPoint x: 476, endPoint y: 170, distance: 73.3
click at [475, 170] on div "Creative ID 971e5c73-3e0a-4293-b6e1-eeab4284a82b" at bounding box center [381, 175] width 244 height 15
copy div "971e5c73-3e0a-4293-b6e1-eeab4284a82b"
click at [101, 24] on link "Creative : Aldi Süd_Preis Push Kampagne_JPEG_10 sek_DCLP_010925-280925_280825#K…" at bounding box center [118, 23] width 153 height 17
click at [132, 23] on link "Creative : Aldi Süd_Preis Push Kampagne_JPEG_10 sek_DCLP_010925-280925_280825#K…" at bounding box center [118, 23] width 153 height 17
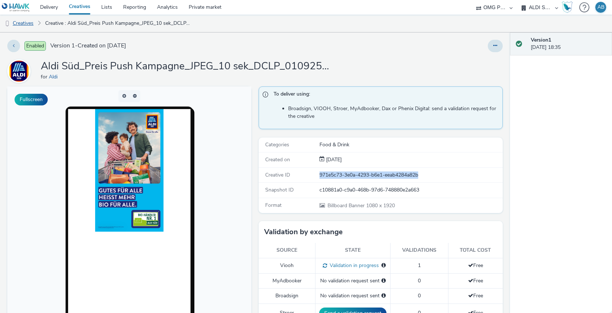
click at [22, 27] on link "Creatives" at bounding box center [18, 23] width 37 height 17
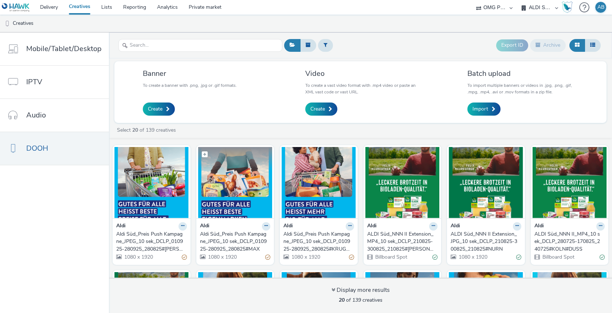
click at [234, 172] on img at bounding box center [235, 182] width 74 height 71
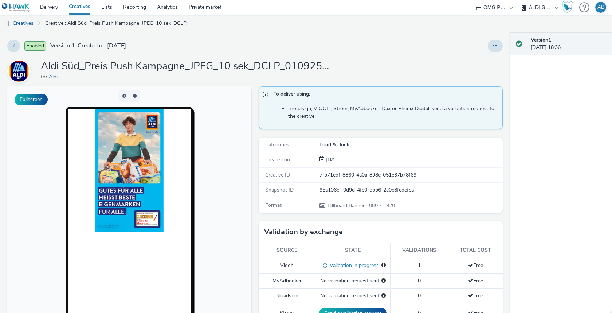
click at [344, 173] on div "7fb71edf-8860-4a0a-898e-051e37b78f69" at bounding box center [411, 174] width 183 height 7
copy div "7fb71edf-8860-4a0a-898e-051e37b78f69"
click at [33, 24] on link "Creatives" at bounding box center [18, 23] width 37 height 17
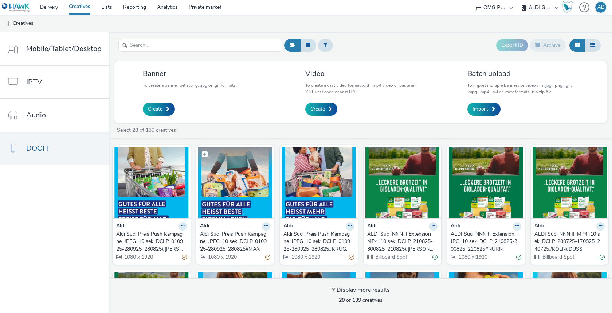
click at [237, 176] on img at bounding box center [235, 182] width 74 height 71
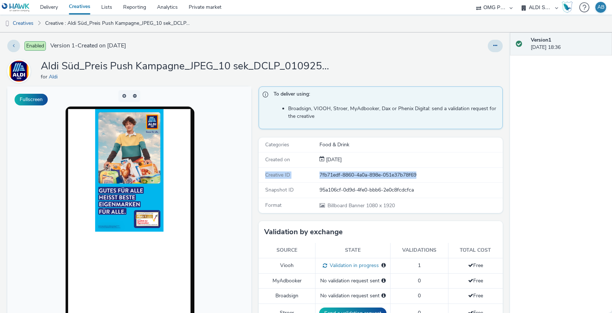
drag, startPoint x: 315, startPoint y: 169, endPoint x: 421, endPoint y: 172, distance: 106.1
click at [421, 173] on div "Creative ID 7fb71edf-8860-4a0a-898e-051e37b78f69" at bounding box center [381, 175] width 244 height 15
click at [421, 172] on div "7fb71edf-8860-4a0a-898e-051e37b78f69" at bounding box center [411, 174] width 183 height 7
drag, startPoint x: 421, startPoint y: 172, endPoint x: 319, endPoint y: 171, distance: 102.4
click at [319, 171] on div "Creative ID 7fb71edf-8860-4a0a-898e-051e37b78f69" at bounding box center [381, 175] width 244 height 15
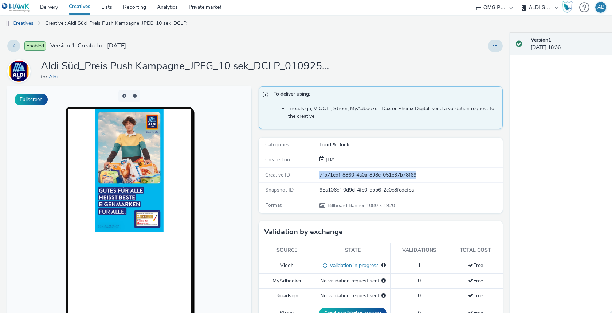
click at [401, 177] on div "7fb71edf-8860-4a0a-898e-051e37b78f69" at bounding box center [411, 174] width 183 height 7
drag, startPoint x: 419, startPoint y: 175, endPoint x: 321, endPoint y: 174, distance: 98.1
click at [321, 174] on div "7fb71edf-8860-4a0a-898e-051e37b78f69" at bounding box center [411, 174] width 183 height 7
copy div "7fb71edf-8860-4a0a-898e-051e37b78f69"
click at [19, 25] on link "Creatives" at bounding box center [18, 23] width 37 height 17
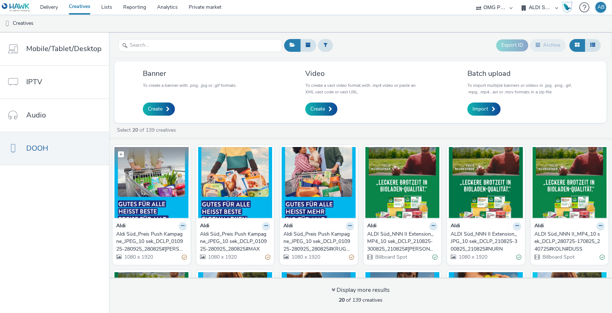
click at [167, 191] on img at bounding box center [151, 182] width 74 height 71
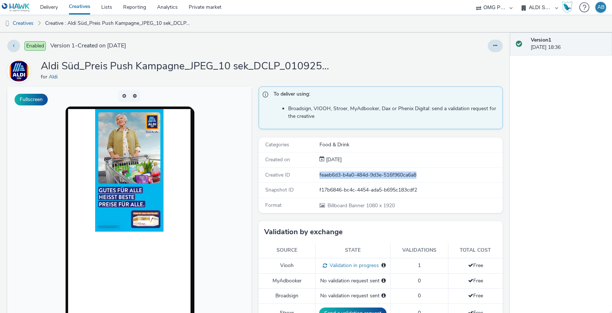
drag, startPoint x: 320, startPoint y: 174, endPoint x: 419, endPoint y: 171, distance: 98.5
click at [419, 171] on div "feaeb6d3-b4a0-484d-9d3e-516f960ca6a8" at bounding box center [411, 174] width 183 height 7
copy div "feaeb6d3-b4a0-484d-9d3e-516f960ca6a8"
click at [26, 23] on link "Creatives" at bounding box center [18, 23] width 37 height 17
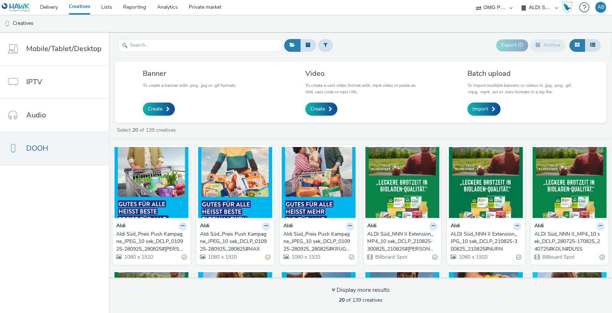
click at [557, 8] on div "A. Nattermann (OMG I+A) Aldi Nord (OMG I+A) ALDI Süd (OMG I+A) Audi Berlin (OMG…" at bounding box center [540, 7] width 44 height 15
click at [369, 42] on div "Export ID Archive" at bounding box center [442, 45] width 320 height 18
click at [47, 8] on link "Delivery" at bounding box center [49, 7] width 29 height 15
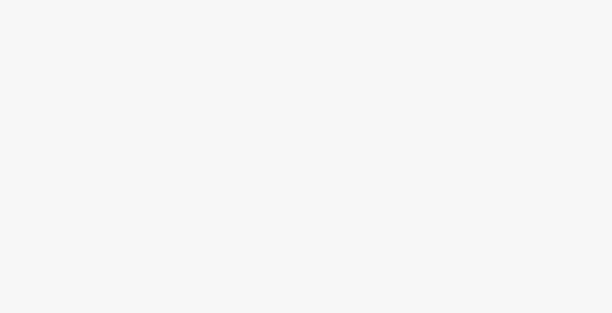
select select "6a9f09a4-7b7b-40b3-8e71-12b2a2313ff3"
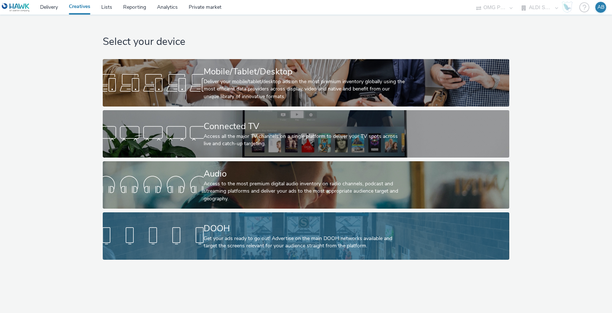
click at [198, 215] on link "DOOH Get your ads ready to go out! Advertise on the main DOOH networks availabl…" at bounding box center [306, 235] width 406 height 47
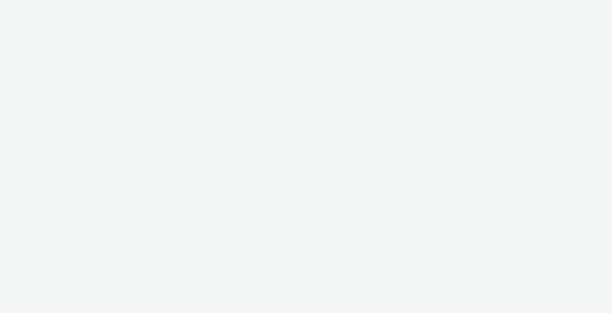
select select "6a9f09a4-7b7b-40b3-8e71-12b2a2313ff3"
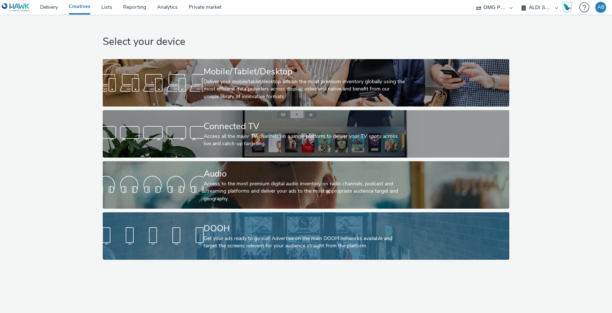
click at [322, 237] on div "Get your ads ready to go out! Advertise on the main DOOH networks available and…" at bounding box center [305, 242] width 202 height 15
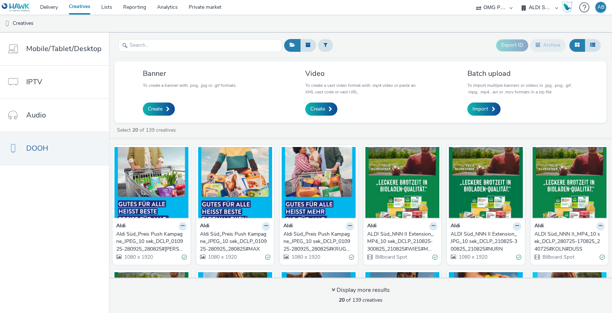
click at [320, 235] on div "Aldi Süd_Preis Push Kampagne_JPEG_10 sek_DCLP_010925-280925_280825#KRUGERS" at bounding box center [318, 241] width 68 height 22
click at [321, 119] on div "Banner To create a banner with .png, .jpg or .gif formats. Create Video To crea…" at bounding box center [360, 92] width 492 height 62
